Goal: Task Accomplishment & Management: Manage account settings

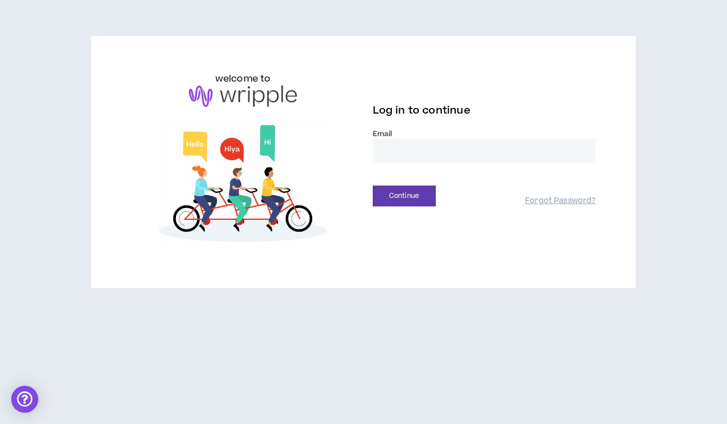
click at [407, 153] on input "email" at bounding box center [484, 151] width 223 height 24
type input "**********"
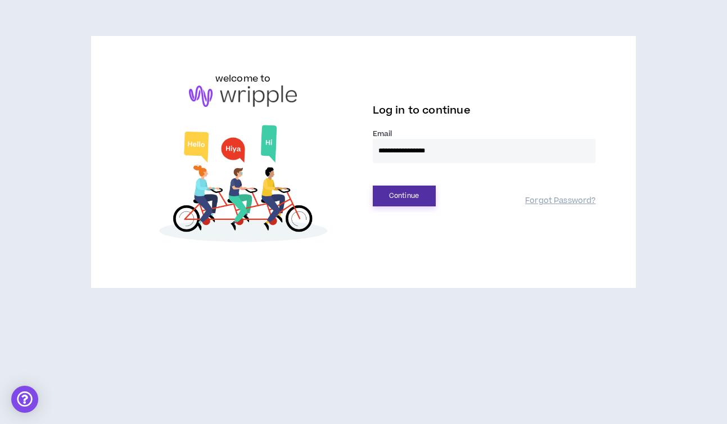
click at [399, 199] on button "Continue" at bounding box center [404, 196] width 63 height 21
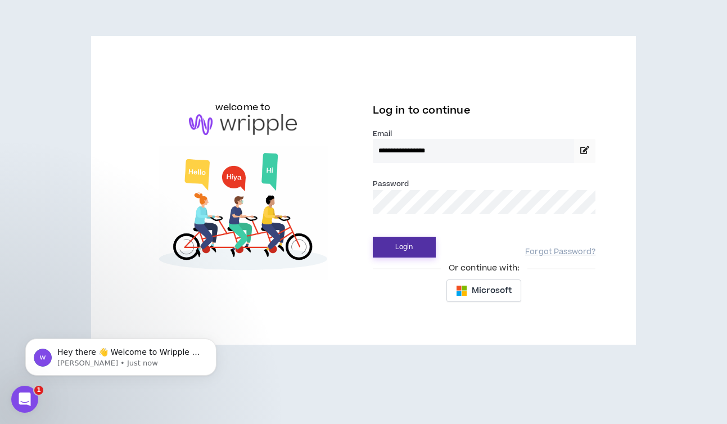
click at [394, 243] on button "Login" at bounding box center [404, 247] width 63 height 21
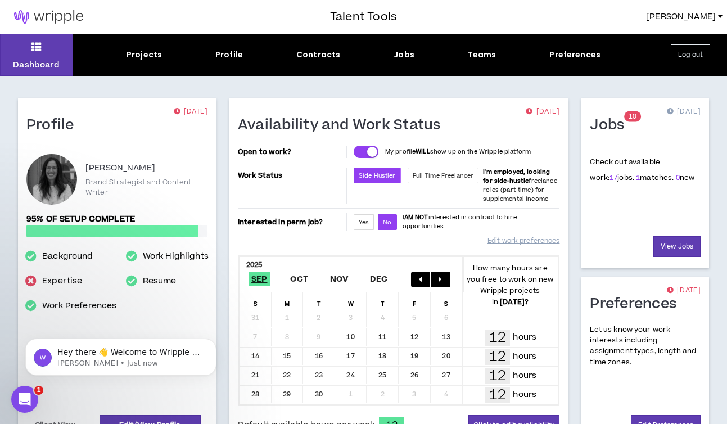
click at [154, 52] on div "Projects" at bounding box center [144, 55] width 35 height 12
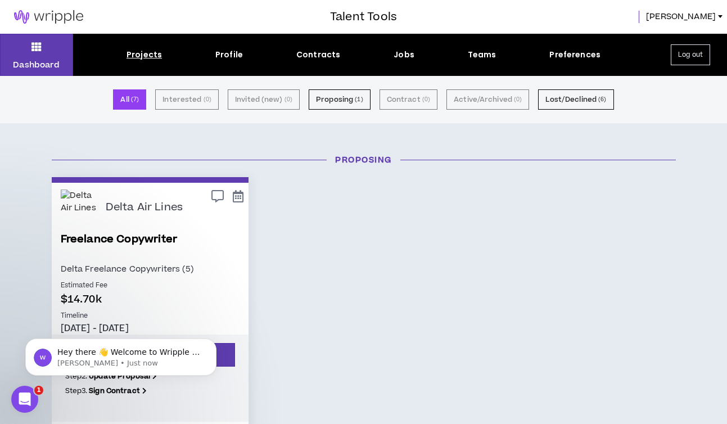
click at [353, 89] on div "All ( 7 ) Interested ( 0 ) Invited (new) ( 0 ) Proposing ( 1 ) Contract ( 0 ) A…" at bounding box center [363, 99] width 727 height 47
click at [411, 60] on div "Jobs" at bounding box center [404, 55] width 21 height 12
